Goal: Information Seeking & Learning: Learn about a topic

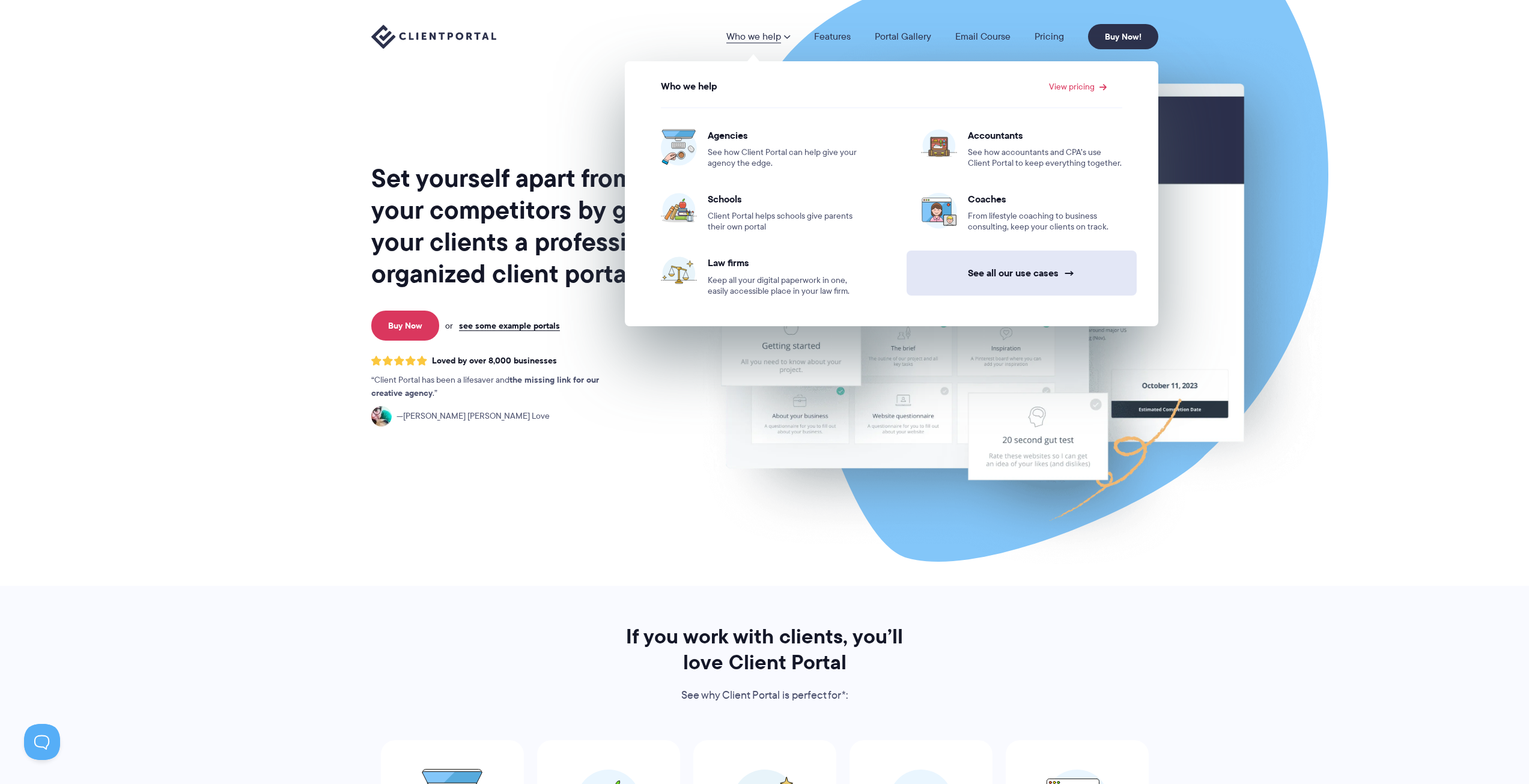
click at [1026, 280] on link "See all our use cases →" at bounding box center [1022, 272] width 230 height 45
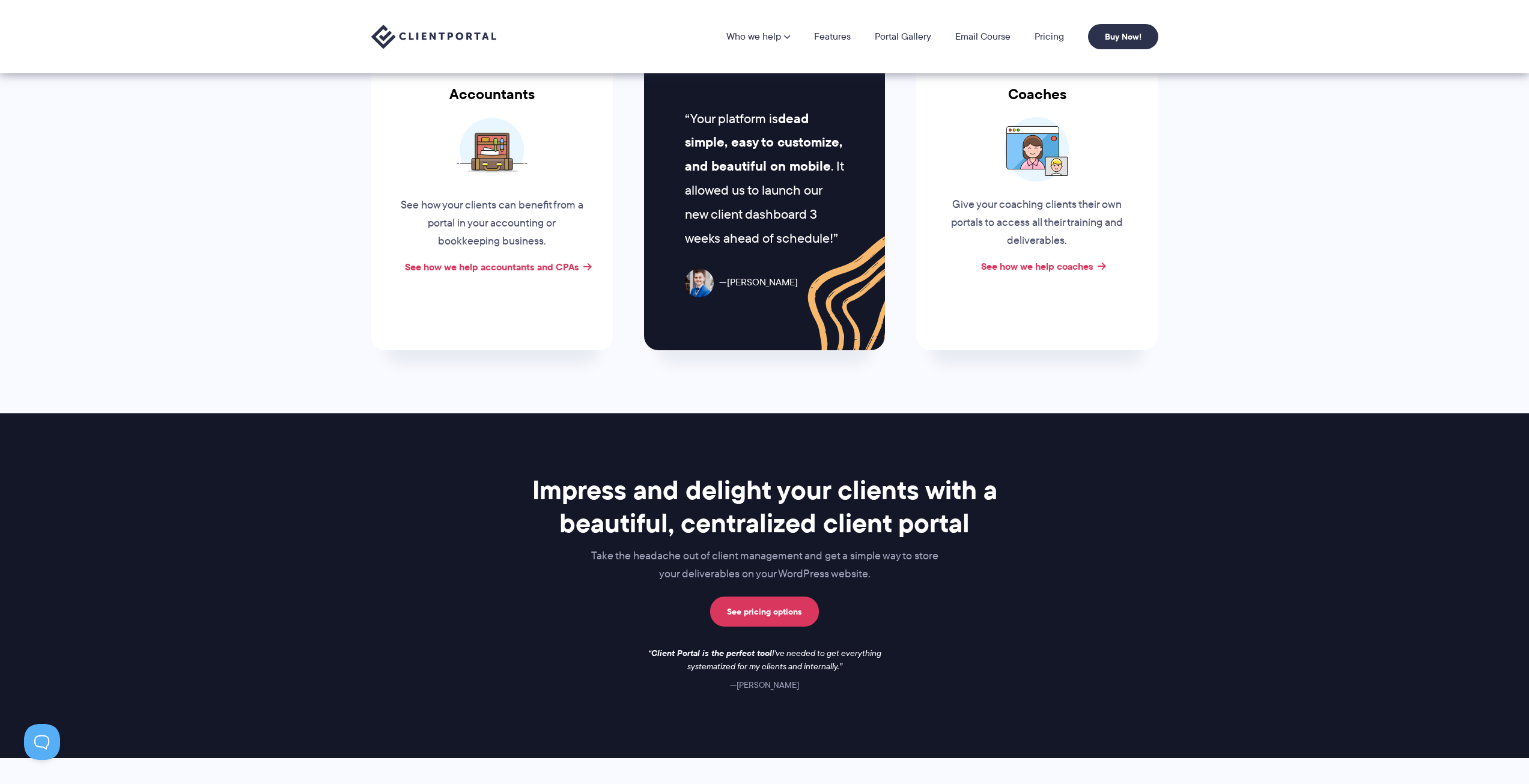
scroll to position [410, 0]
